Goal: Task Accomplishment & Management: Manage account settings

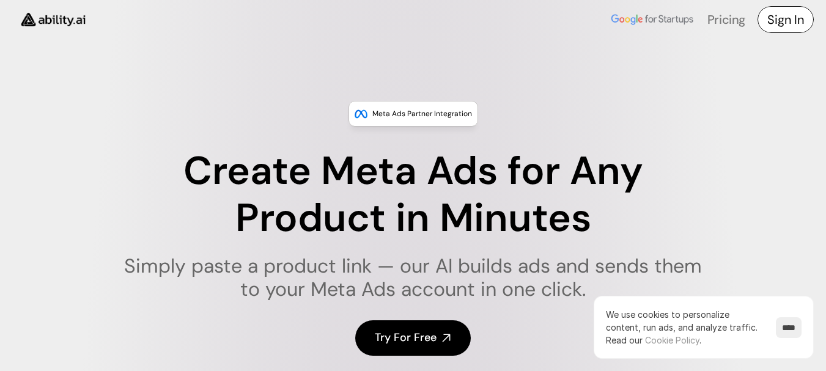
click at [774, 26] on h4 "Sign In" at bounding box center [785, 19] width 37 height 17
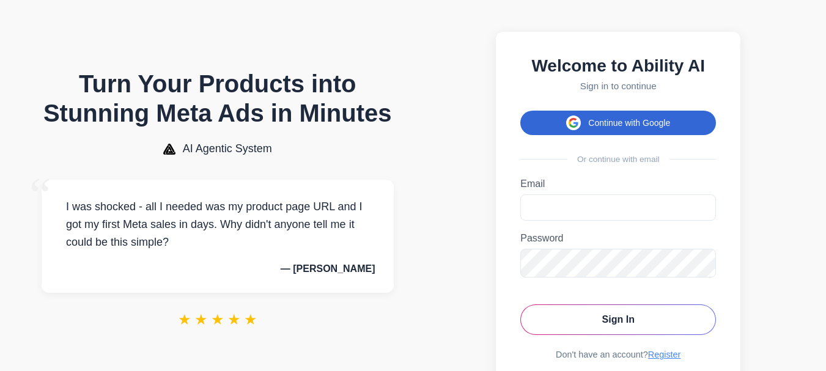
click at [654, 130] on button "Continue with Google" at bounding box center [618, 123] width 196 height 24
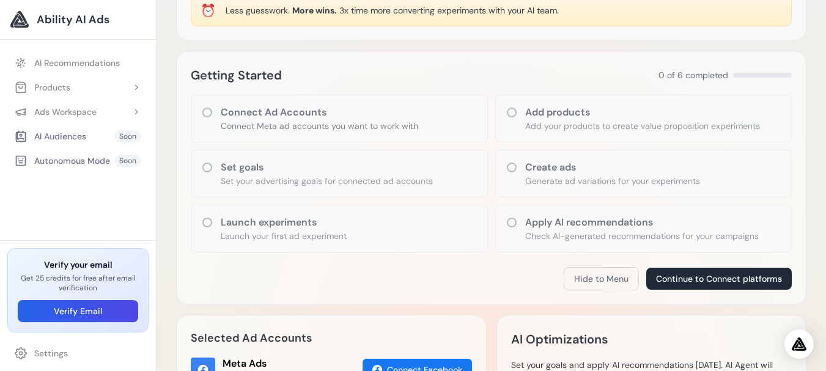
scroll to position [122, 0]
click at [206, 223] on icon at bounding box center [207, 223] width 12 height 12
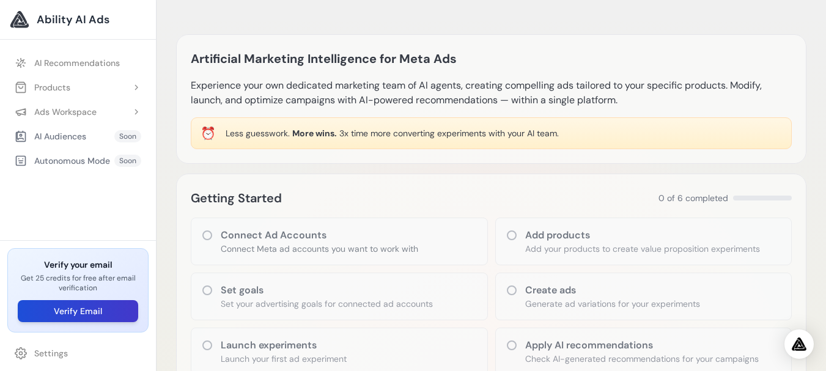
click at [104, 308] on button "Verify Email" at bounding box center [78, 311] width 120 height 22
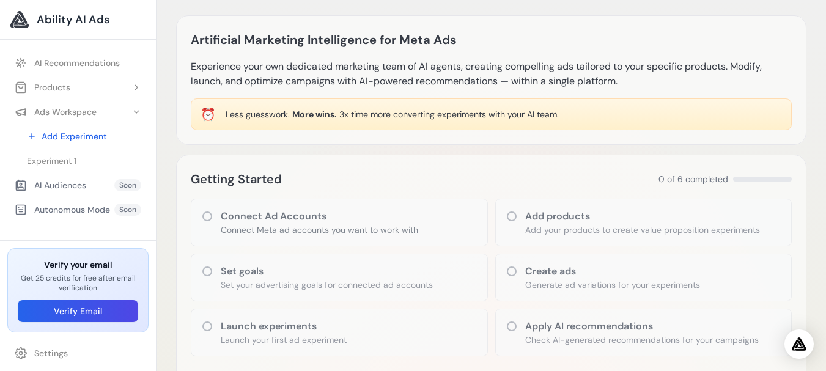
scroll to position [183, 0]
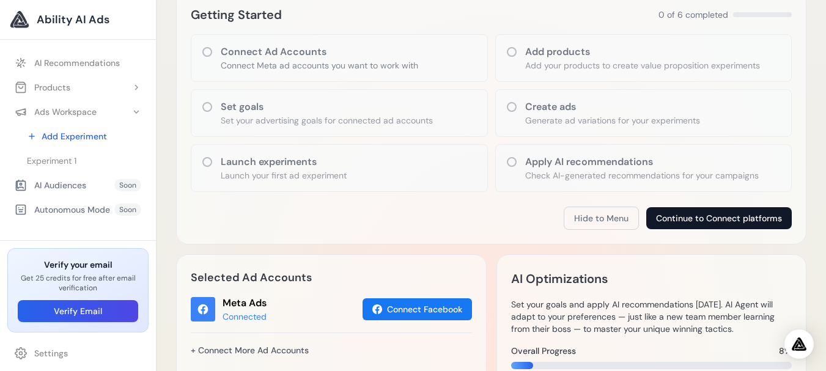
click at [690, 218] on button "Continue to Connect platforms" at bounding box center [719, 218] width 146 height 22
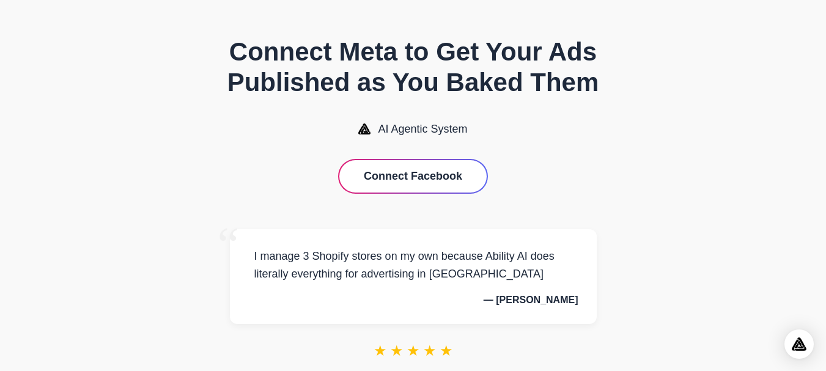
scroll to position [51, 0]
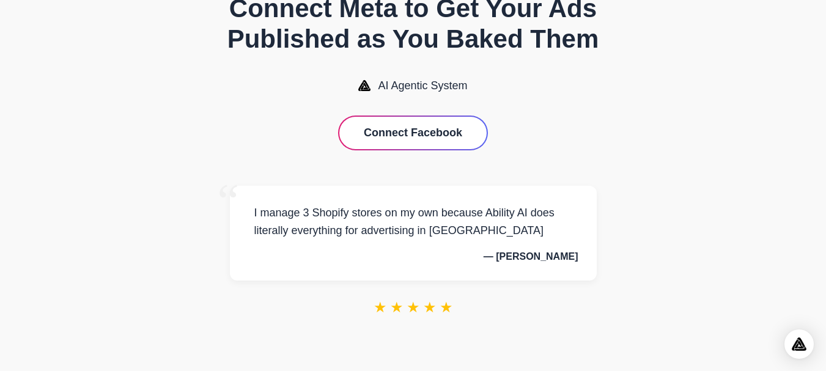
click at [374, 220] on p "I manage 3 Shopify stores on my own because Ability AI does literally everythin…" at bounding box center [413, 221] width 330 height 35
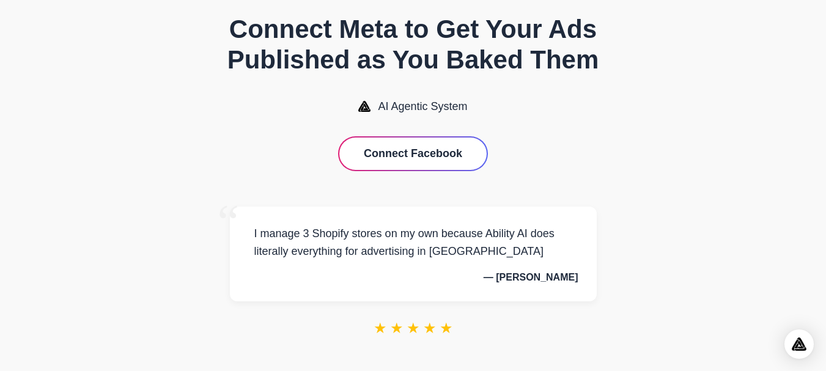
scroll to position [0, 0]
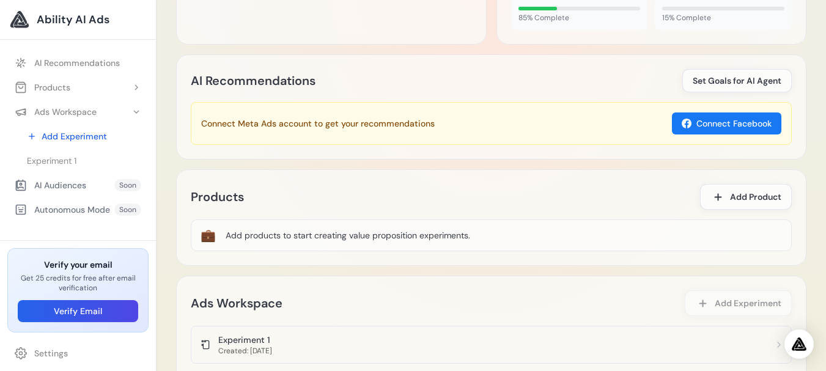
scroll to position [575, 0]
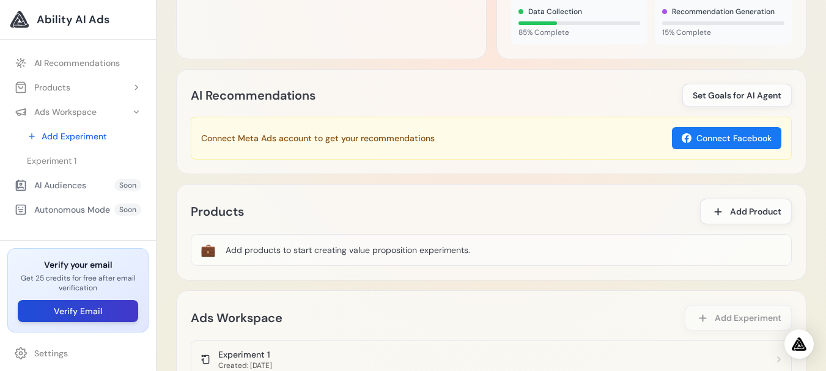
click at [85, 308] on button "Verify Email" at bounding box center [78, 311] width 120 height 22
